Goal: Task Accomplishment & Management: Manage account settings

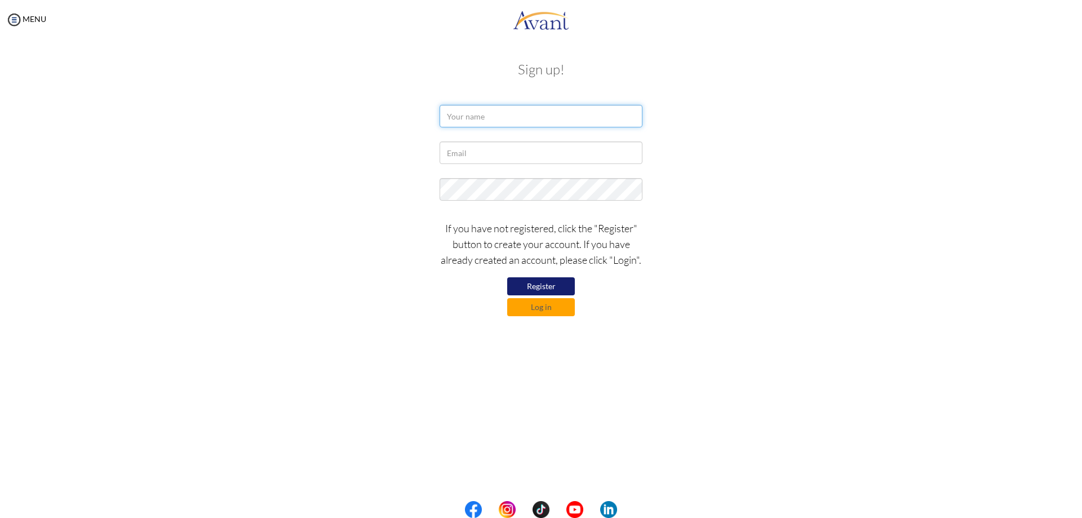
click at [463, 113] on input "text" at bounding box center [541, 116] width 203 height 23
type input "[PERSON_NAME]"
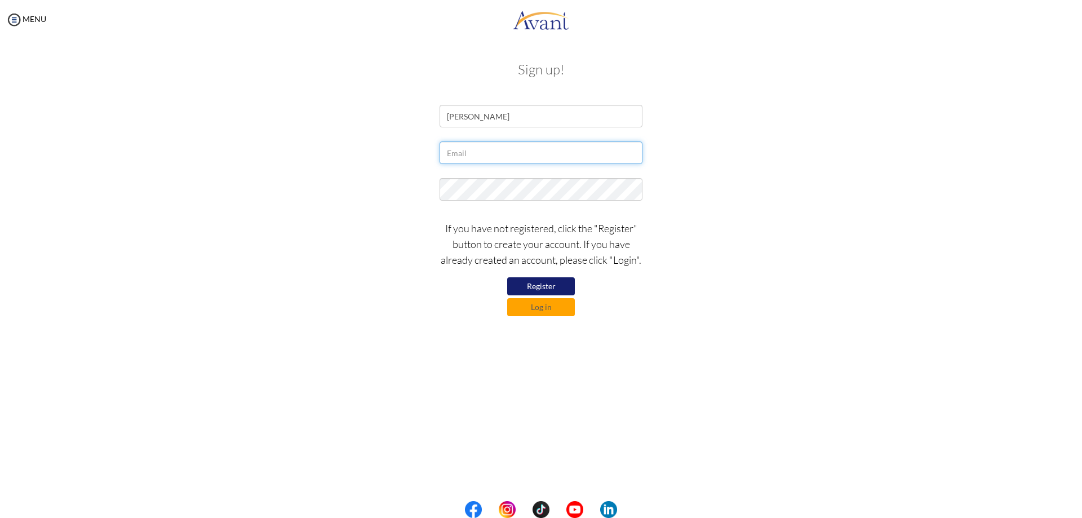
click at [491, 159] on input "text" at bounding box center [541, 152] width 203 height 23
type input "LEEMZAQ"
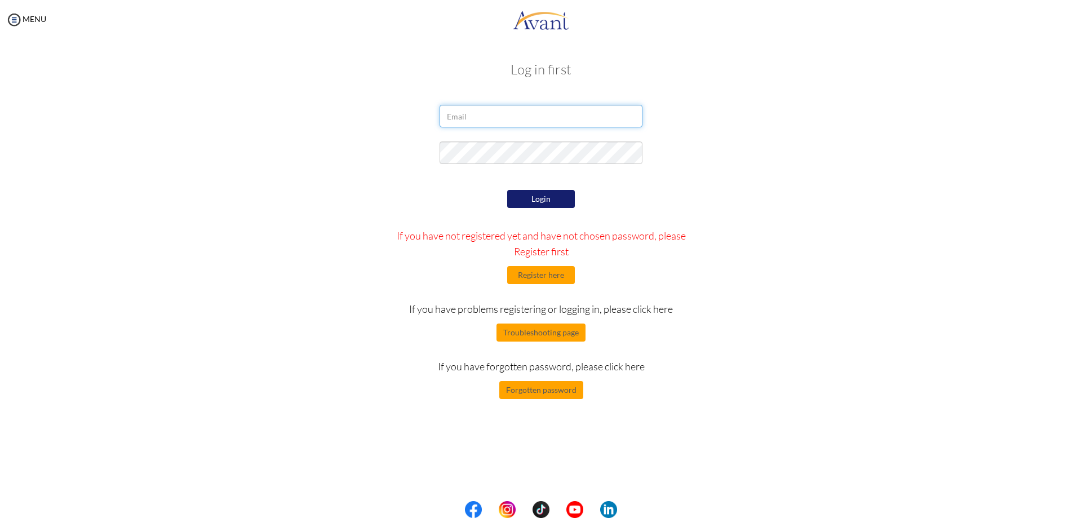
click at [468, 118] on input "email" at bounding box center [541, 116] width 203 height 23
type input "[EMAIL_ADDRESS][DOMAIN_NAME]"
click at [553, 199] on button "Login" at bounding box center [541, 199] width 68 height 18
click at [531, 280] on button "Register here" at bounding box center [541, 275] width 68 height 18
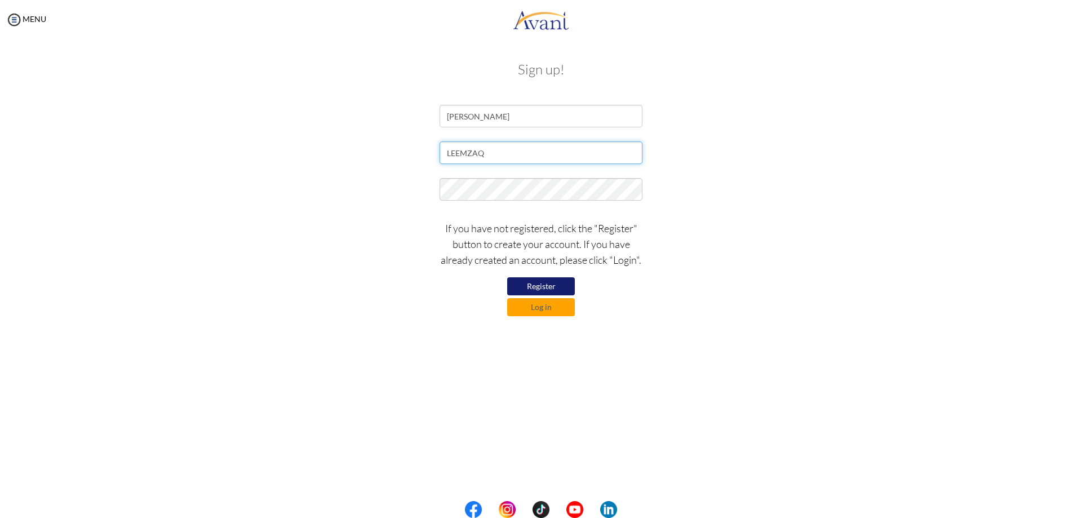
click at [487, 154] on input "LEEMZAQ" at bounding box center [541, 152] width 203 height 23
click at [502, 156] on input "LEEMZAQ" at bounding box center [541, 152] width 203 height 23
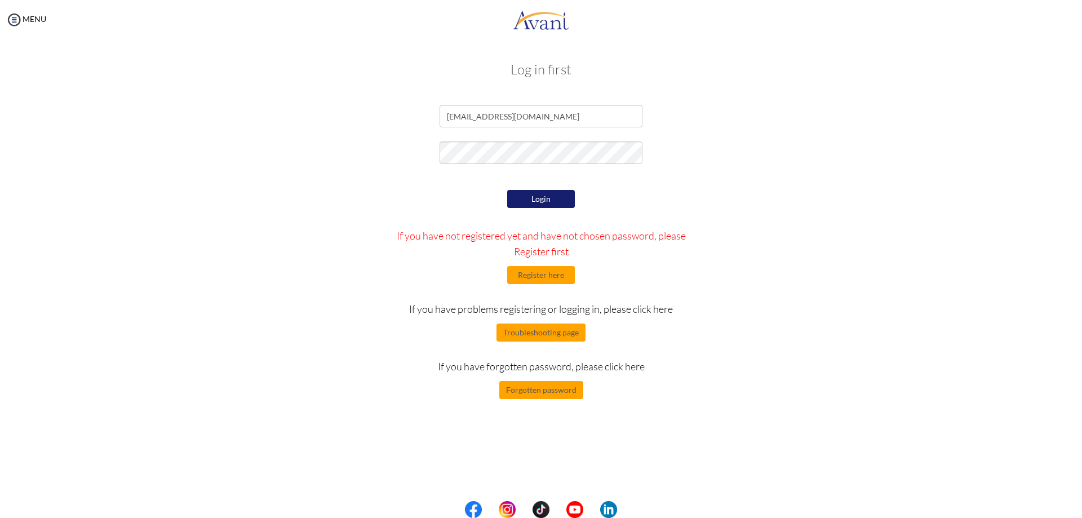
click at [531, 195] on button "Login" at bounding box center [541, 199] width 68 height 18
click at [544, 202] on button "Login" at bounding box center [541, 199] width 68 height 18
click at [546, 272] on button "Register here" at bounding box center [541, 275] width 68 height 18
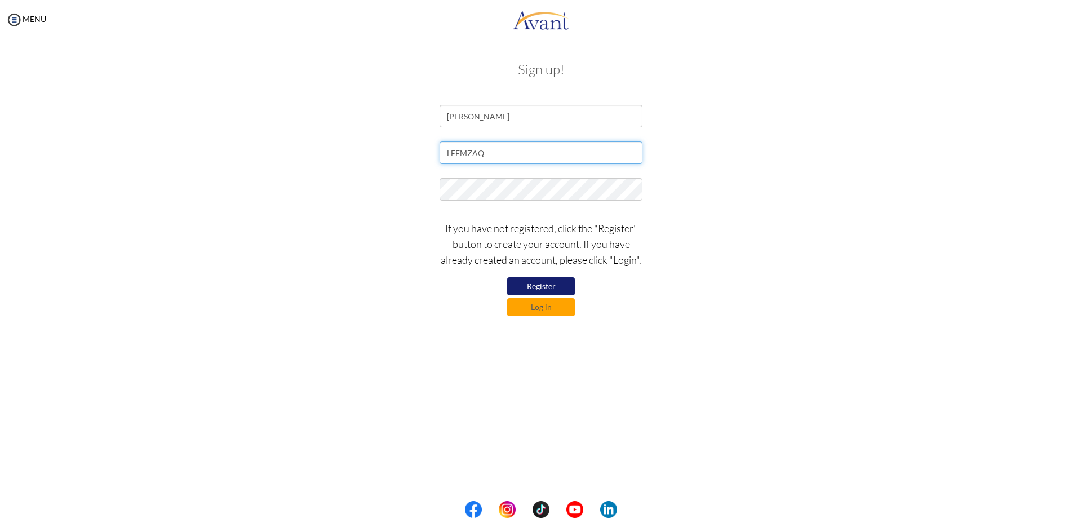
click at [491, 155] on input "LEEMZAQ" at bounding box center [541, 152] width 203 height 23
type input "[EMAIL_ADDRESS][DOMAIN_NAME]"
click at [536, 287] on button "Register" at bounding box center [541, 286] width 68 height 18
click at [546, 307] on button "Log in" at bounding box center [541, 307] width 68 height 18
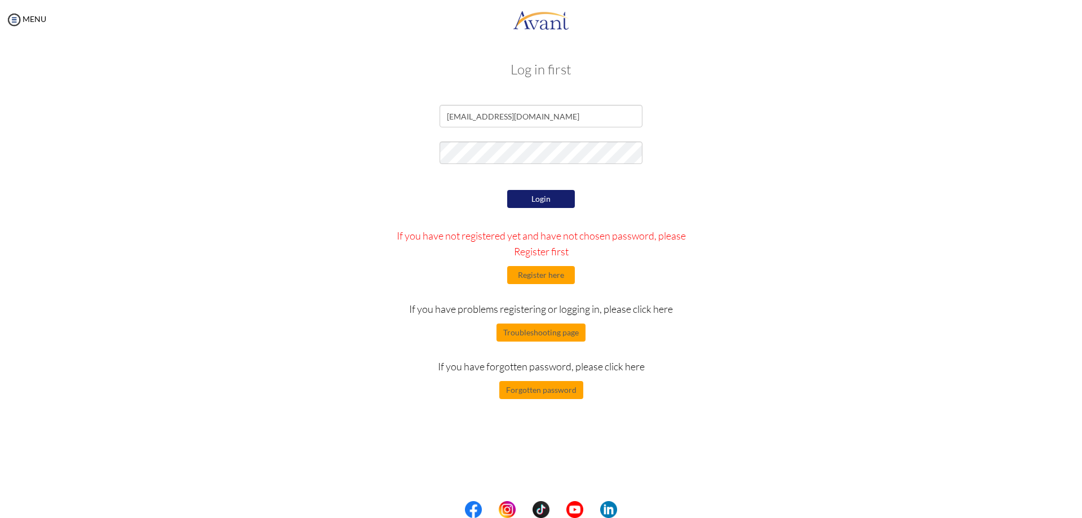
click at [526, 194] on button "Login" at bounding box center [541, 199] width 68 height 18
click at [526, 196] on button "Login" at bounding box center [541, 199] width 68 height 19
click at [520, 392] on button "Forgotten password" at bounding box center [541, 390] width 84 height 18
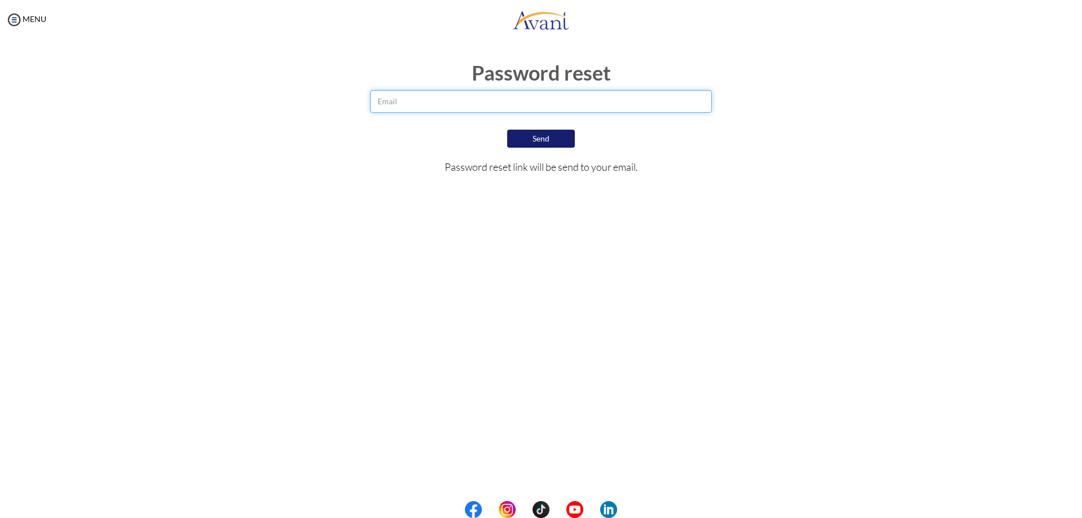
click at [487, 99] on input "email" at bounding box center [541, 101] width 342 height 23
type input "[EMAIL_ADDRESS][DOMAIN_NAME]"
click at [535, 137] on button "Send" at bounding box center [541, 139] width 68 height 18
click at [472, 102] on input "[EMAIL_ADDRESS][DOMAIN_NAME]" at bounding box center [541, 101] width 342 height 23
type input "L"
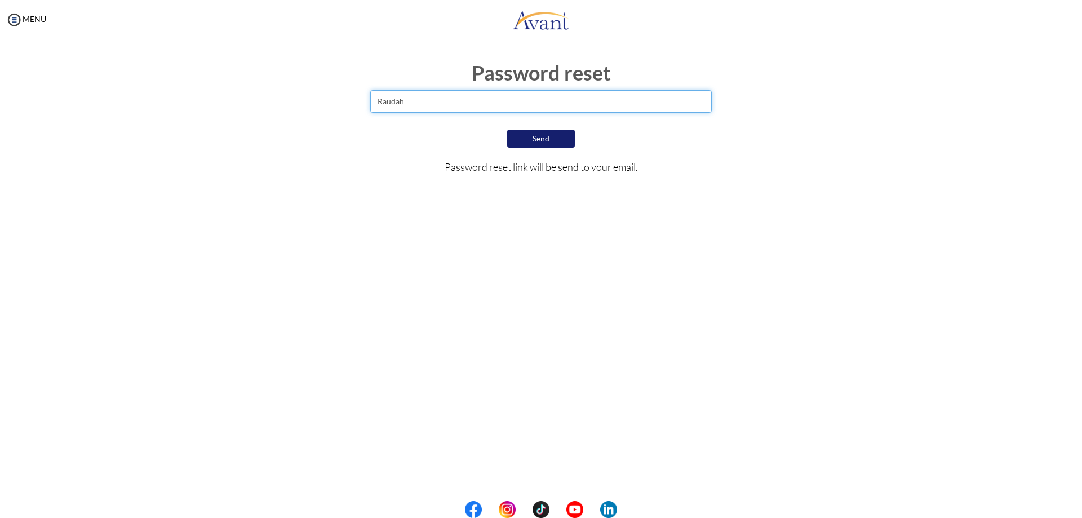
click at [426, 98] on input "Raudah" at bounding box center [541, 101] width 342 height 23
type input "Raudah@2042"
click at [532, 139] on button "Send" at bounding box center [541, 139] width 68 height 18
